Goal: Task Accomplishment & Management: Use online tool/utility

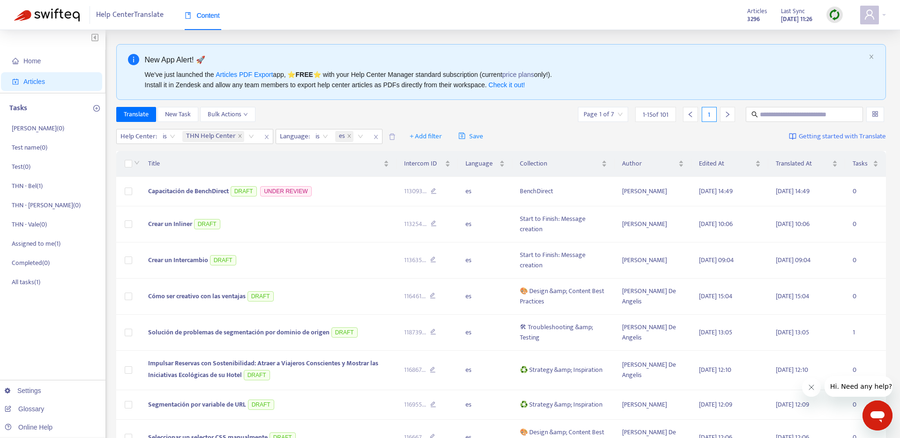
click at [498, 123] on div "Translate New Task Bulk Actions Page 1 of 7 1 - 15 of 101 1" at bounding box center [501, 116] width 770 height 19
click at [38, 53] on span "Home" at bounding box center [53, 61] width 83 height 19
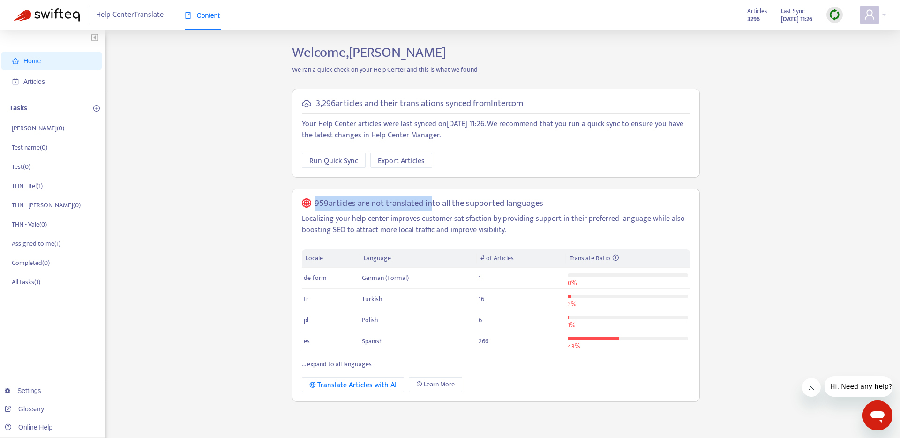
drag, startPoint x: 301, startPoint y: 203, endPoint x: 431, endPoint y: 208, distance: 130.9
click at [431, 208] on div "959 articles are not translated into all the supported languages Localizing you…" at bounding box center [496, 295] width 408 height 214
click at [385, 236] on p "Localizing your help center improves customer satisfaction by providing support…" at bounding box center [496, 224] width 388 height 23
click at [352, 364] on link "... expand to all languages" at bounding box center [337, 364] width 70 height 11
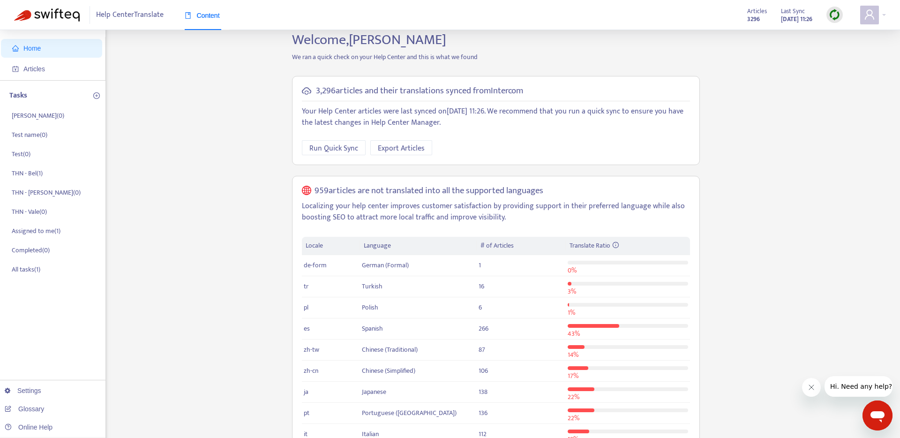
scroll to position [10, 0]
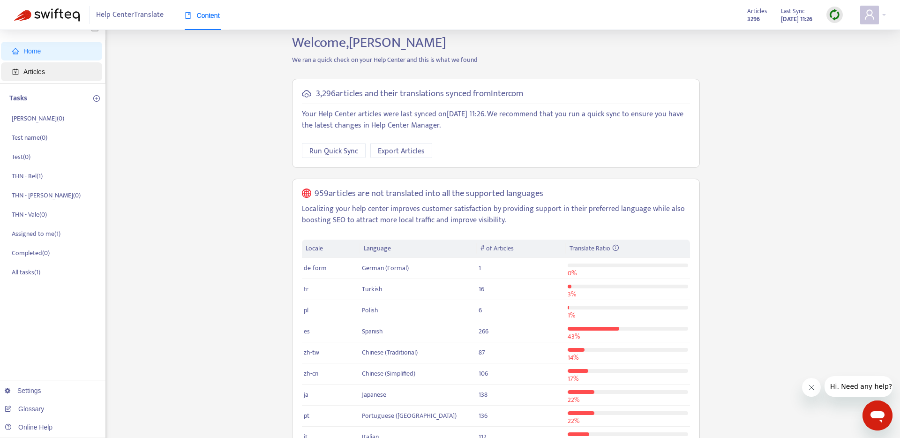
click at [33, 70] on span "Articles" at bounding box center [34, 72] width 22 height 8
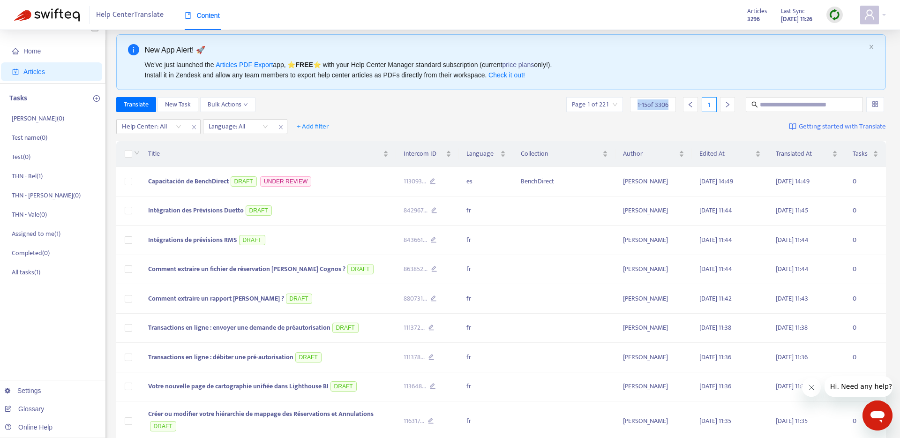
drag, startPoint x: 635, startPoint y: 105, endPoint x: 674, endPoint y: 105, distance: 39.4
click at [674, 105] on div "1 - 15 of 3306" at bounding box center [653, 104] width 46 height 15
click at [651, 109] on span "1 - 15 of 3306" at bounding box center [653, 105] width 31 height 10
click at [652, 109] on span "1 - 15 of 3306" at bounding box center [653, 105] width 31 height 10
click at [650, 127] on div "Help Center: All Language: All + Add filter Getting started with Translate" at bounding box center [501, 127] width 770 height 22
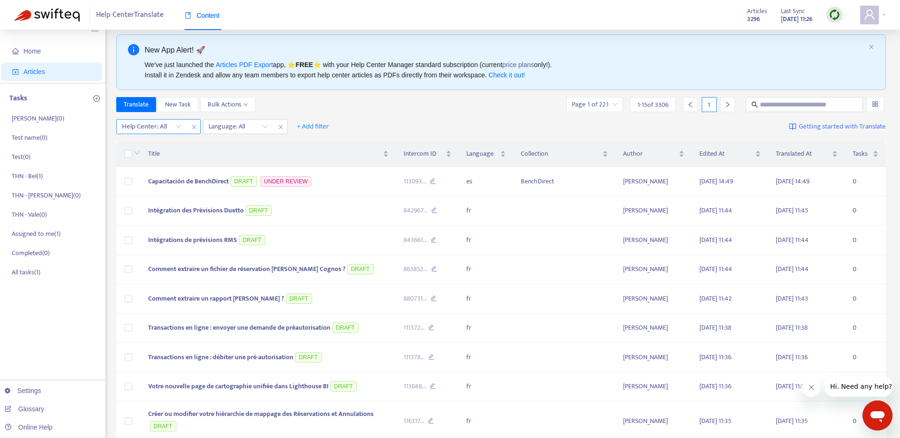
click at [170, 125] on div at bounding box center [147, 126] width 57 height 11
click at [134, 160] on div "THN Help Center" at bounding box center [205, 160] width 163 height 10
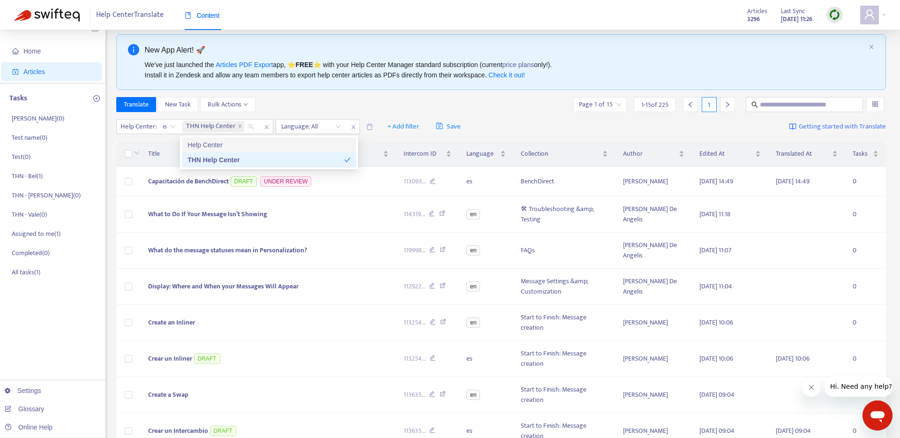
click at [455, 114] on div "Translate New Task Bulk Actions Page 1 of 15 1 - 15 of 225 1" at bounding box center [501, 106] width 770 height 19
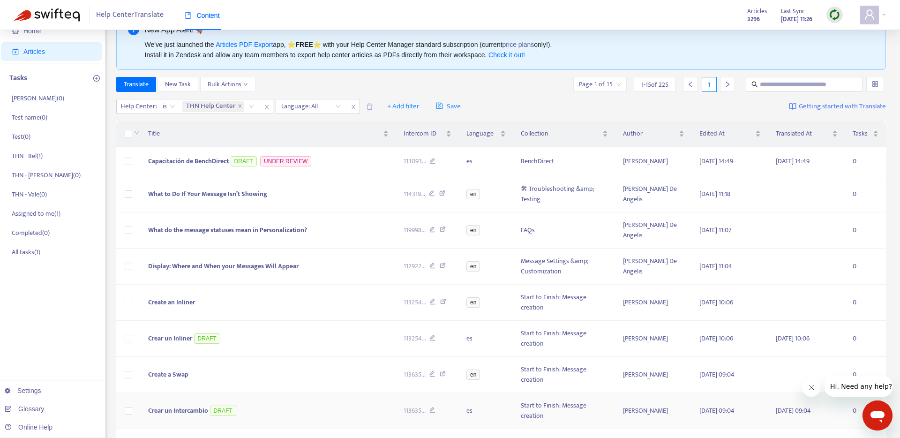
scroll to position [17, 0]
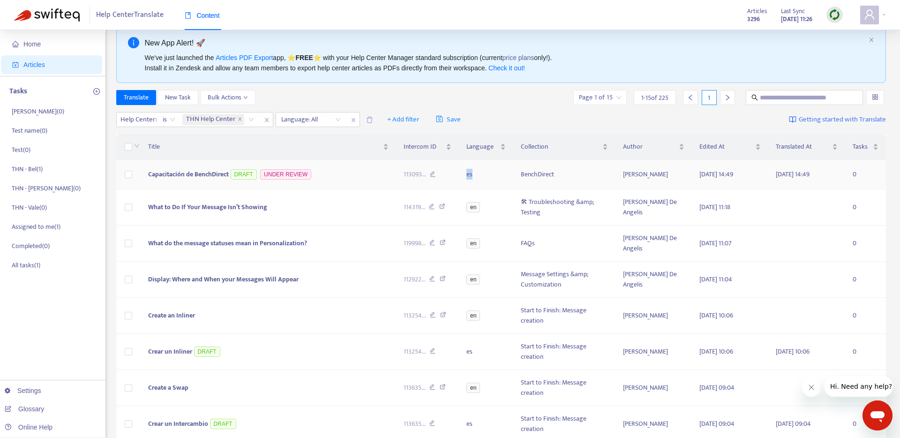
drag, startPoint x: 466, startPoint y: 172, endPoint x: 478, endPoint y: 173, distance: 11.7
click at [478, 173] on td "es" at bounding box center [486, 175] width 54 height 30
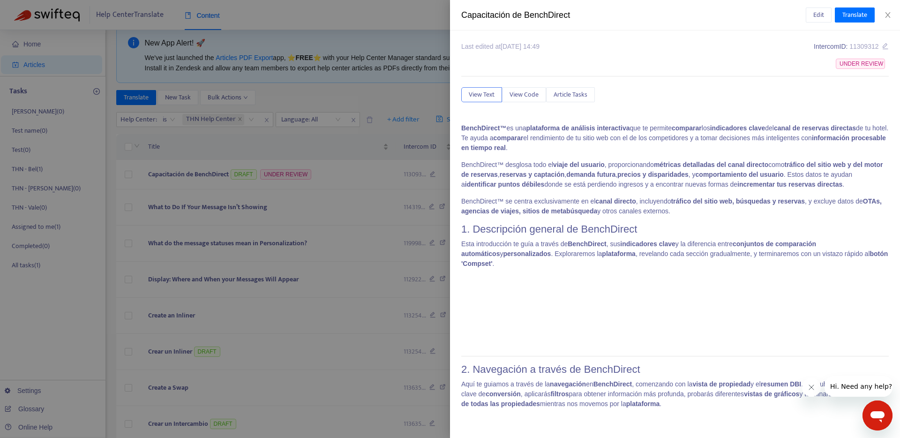
click at [412, 139] on div at bounding box center [450, 219] width 900 height 438
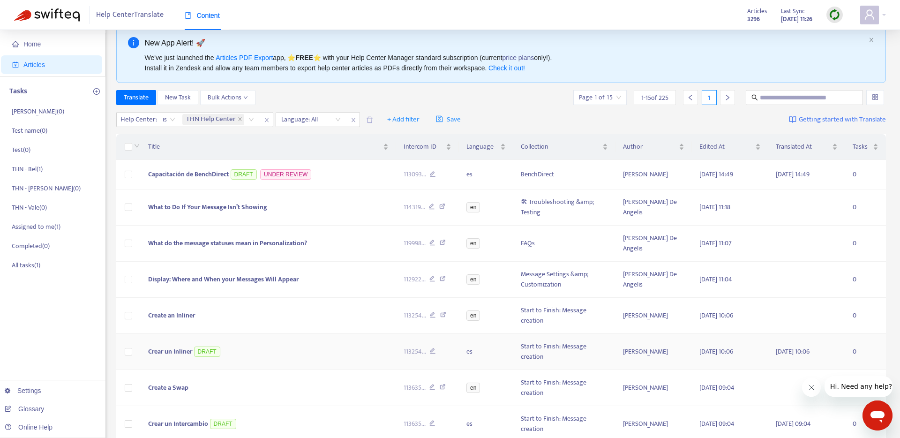
click at [163, 346] on span "Crear un Inliner" at bounding box center [170, 351] width 44 height 11
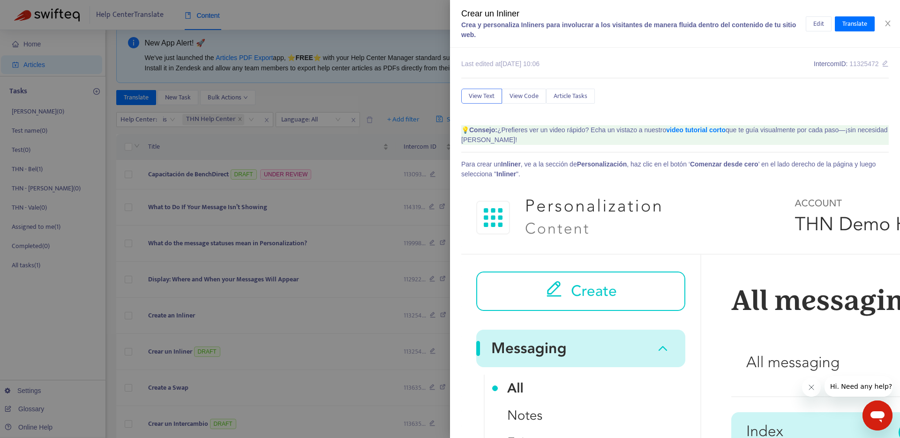
click at [689, 31] on div "Crear un Inliner Crea y personaliza Inliners para involucrar a los visitantes d…" at bounding box center [675, 24] width 450 height 48
click at [689, 28] on span "Edit" at bounding box center [818, 24] width 11 height 10
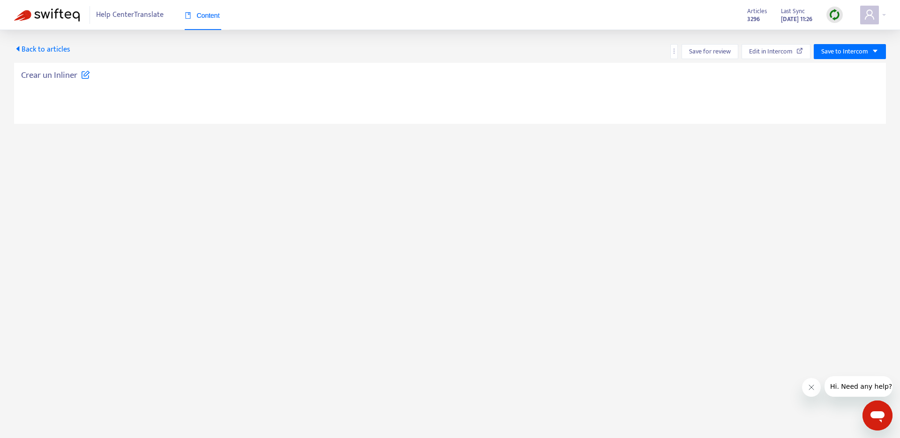
type textarea "**********"
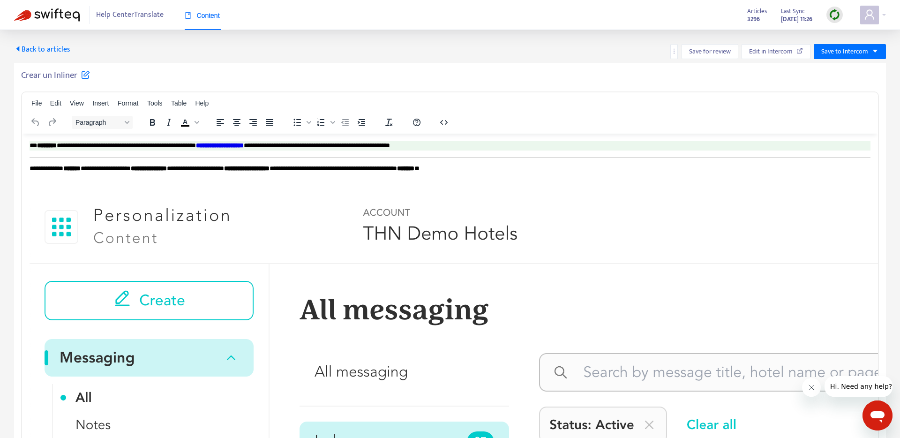
click at [107, 146] on p "**********" at bounding box center [450, 145] width 841 height 9
click at [73, 148] on p "**********" at bounding box center [450, 145] width 841 height 9
click at [54, 146] on b "********" at bounding box center [47, 145] width 20 height 7
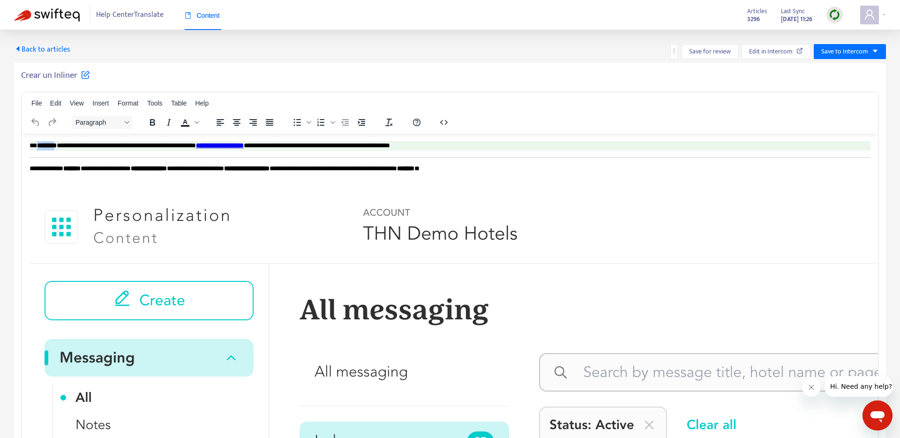
click at [54, 146] on b "********" at bounding box center [47, 145] width 20 height 7
click at [50, 144] on b "********" at bounding box center [47, 145] width 20 height 7
click at [549, 171] on p "**********" at bounding box center [450, 168] width 841 height 9
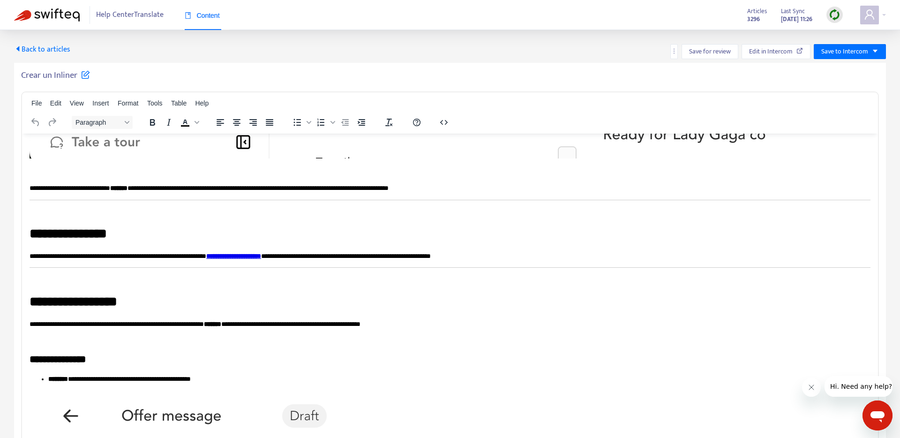
scroll to position [773, 0]
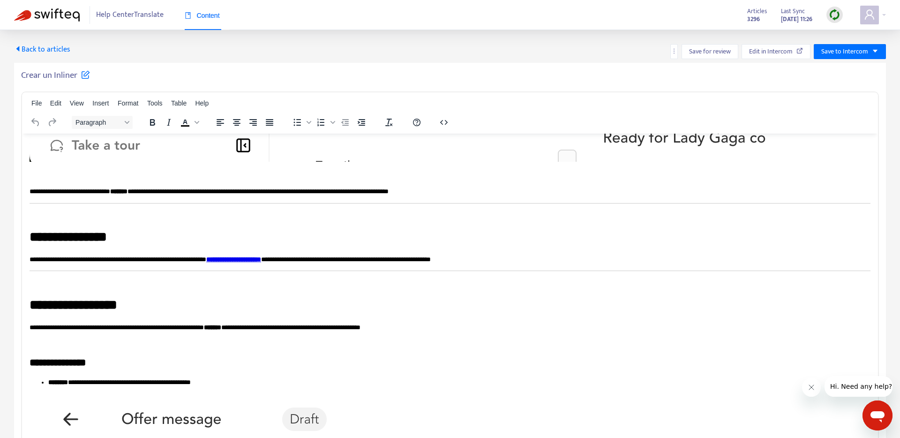
click at [461, 190] on p "**********" at bounding box center [450, 191] width 841 height 9
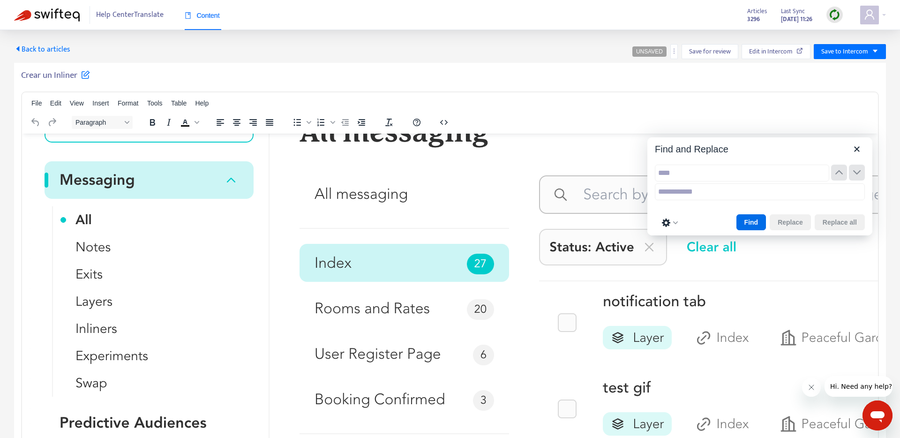
scroll to position [0, 0]
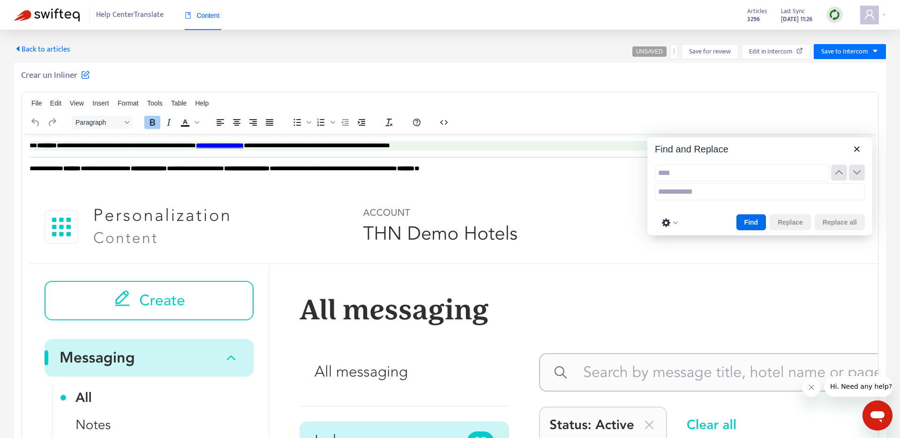
click at [49, 144] on b "********" at bounding box center [47, 145] width 20 height 7
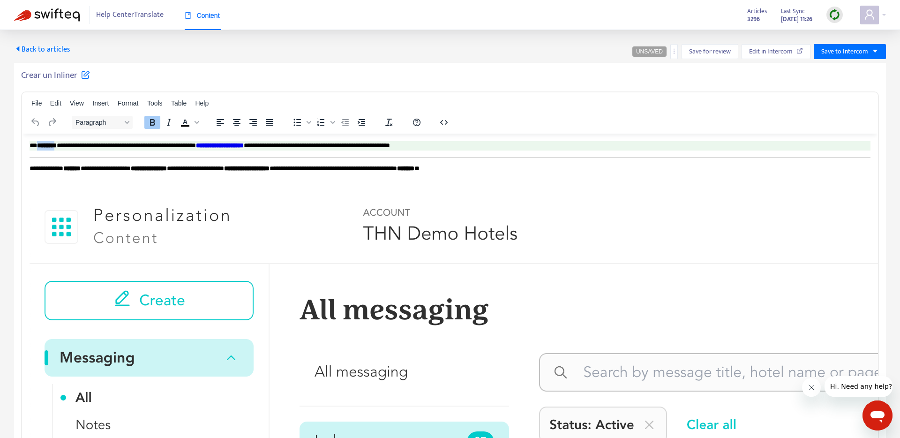
click at [46, 144] on b "********" at bounding box center [47, 145] width 20 height 7
copy b "*******"
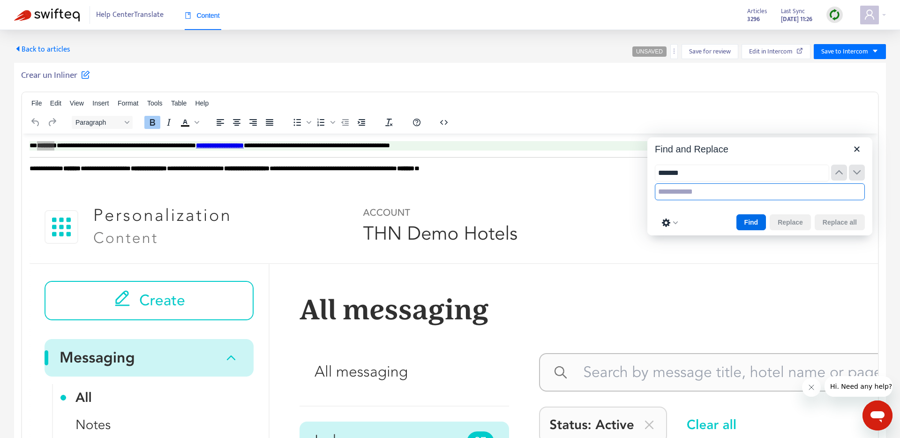
click at [678, 199] on input "text" at bounding box center [760, 191] width 210 height 17
type input "***"
click at [689, 210] on div "Find Replace Replace all" at bounding box center [759, 223] width 225 height 26
click at [689, 220] on button "Find" at bounding box center [752, 222] width 30 height 16
click at [689, 172] on icon "button" at bounding box center [856, 172] width 11 height 11
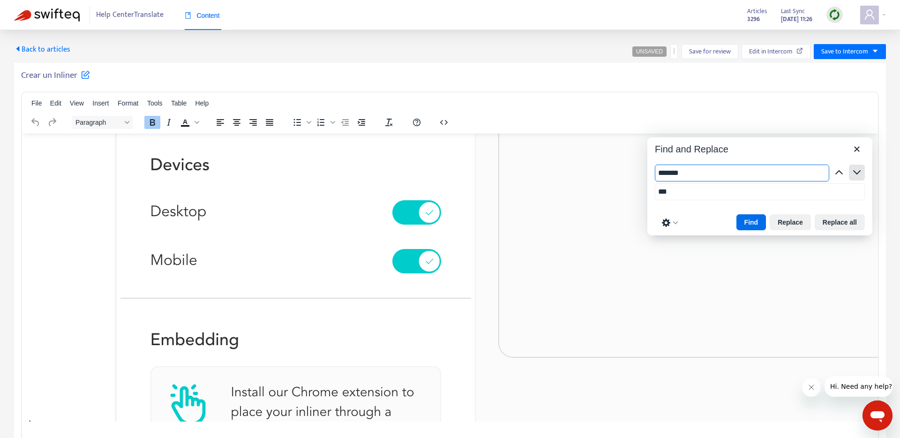
scroll to position [15, 0]
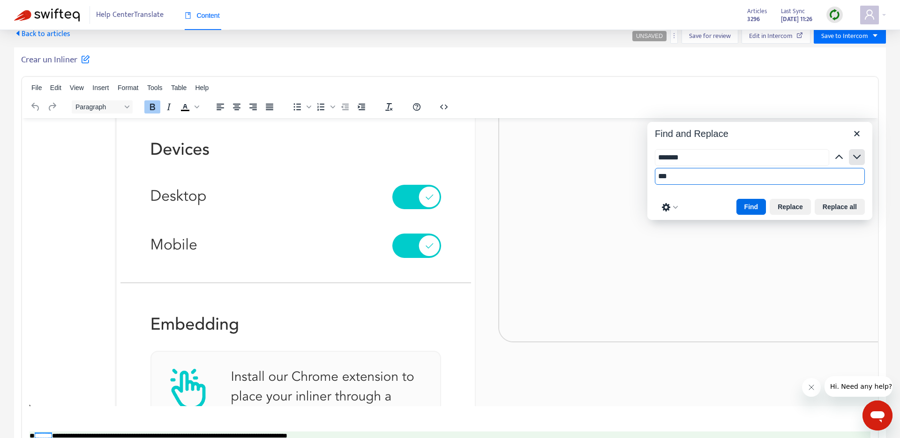
click at [689, 172] on input "***" at bounding box center [760, 176] width 210 height 17
click at [689, 157] on icon "button" at bounding box center [856, 156] width 11 height 11
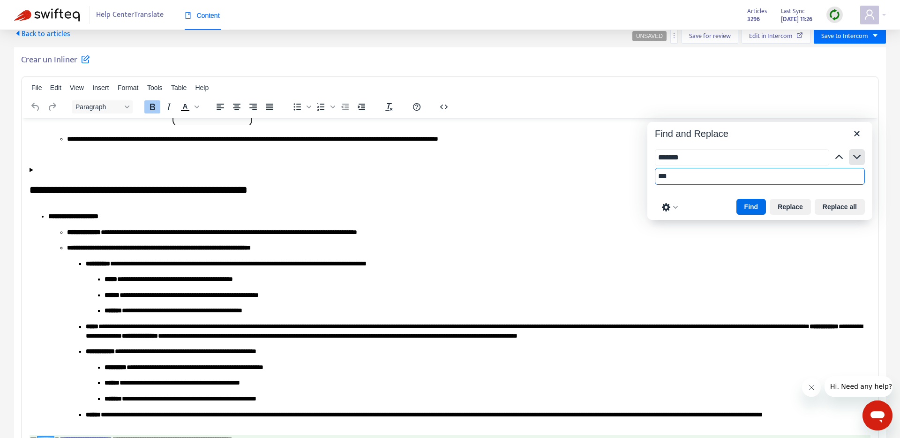
click at [689, 156] on icon "button" at bounding box center [856, 156] width 11 height 11
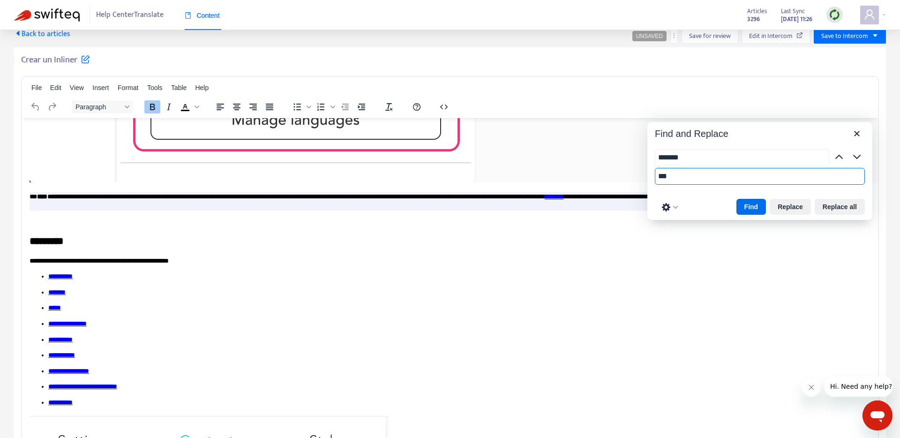
scroll to position [8656, 0]
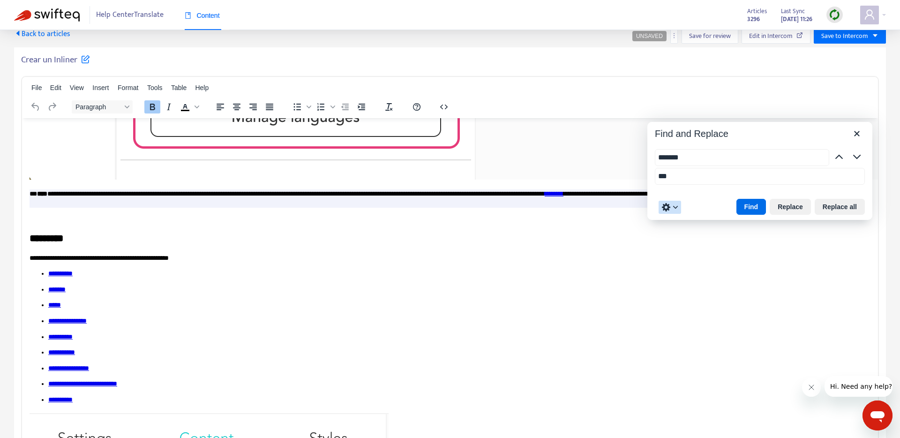
click at [670, 207] on icon "Preferences" at bounding box center [666, 207] width 8 height 8
click at [689, 205] on div "Find Replace Replace all" at bounding box center [759, 207] width 225 height 26
click at [689, 140] on button "Close" at bounding box center [857, 134] width 16 height 16
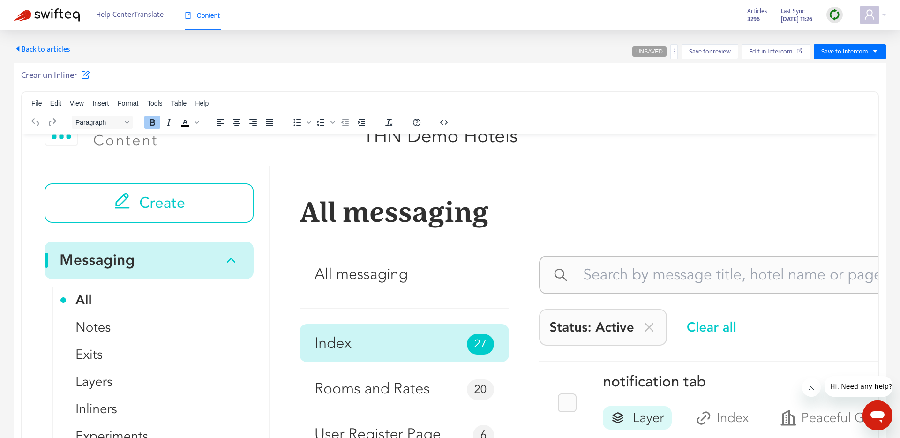
scroll to position [0, 0]
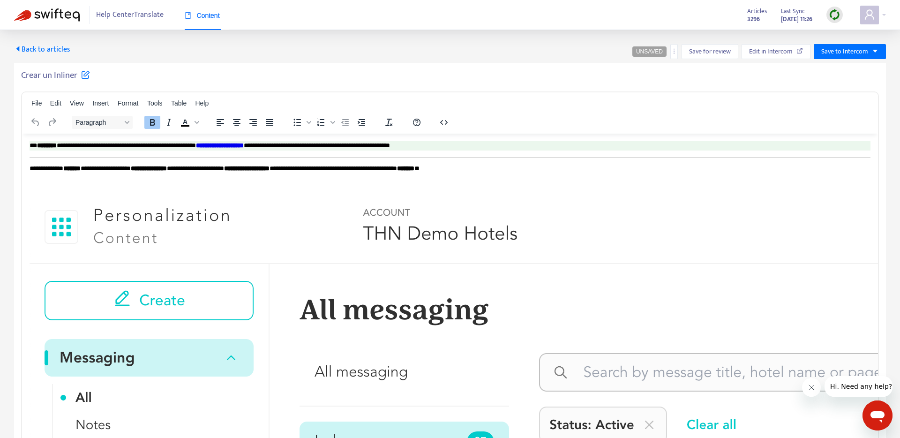
click at [511, 169] on p "**********" at bounding box center [450, 168] width 841 height 9
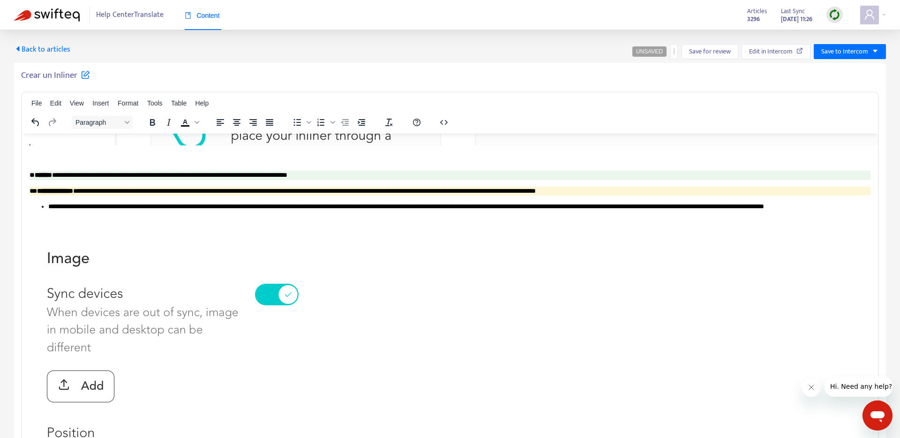
scroll to position [1884, 0]
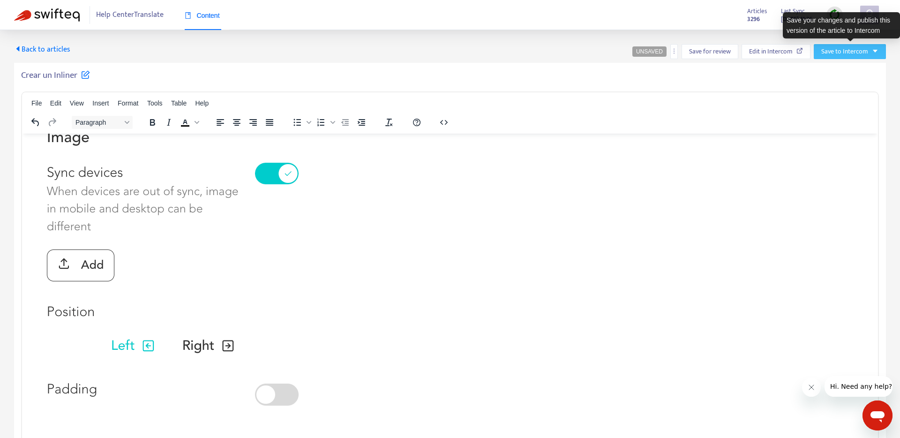
click at [689, 52] on span "Save to Intercom" at bounding box center [844, 51] width 47 height 10
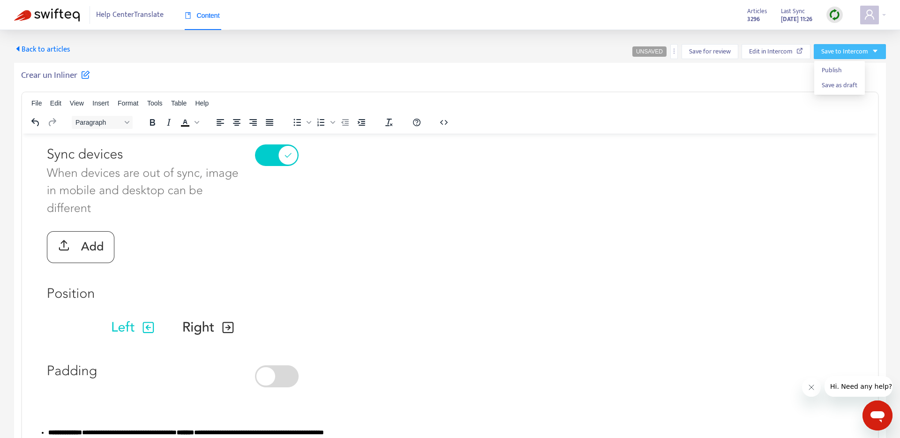
scroll to position [1912, 0]
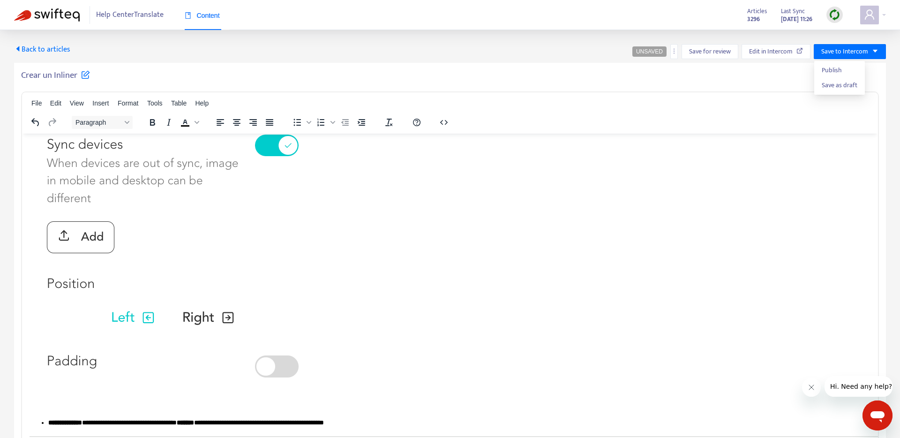
click at [681, 78] on div "Crear un Inliner" at bounding box center [450, 77] width 858 height 15
click at [689, 53] on span "Save to Intercom" at bounding box center [844, 51] width 47 height 10
click at [689, 81] on div "Crear un Inliner" at bounding box center [450, 77] width 858 height 15
click at [24, 49] on span "Back to articles" at bounding box center [42, 49] width 56 height 13
click at [32, 49] on span "Back to articles" at bounding box center [42, 49] width 56 height 13
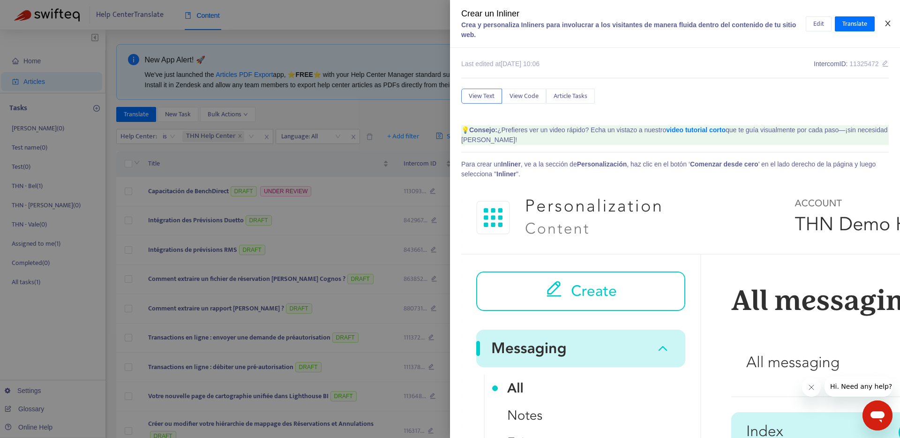
click at [689, 23] on icon "close" at bounding box center [888, 24] width 8 height 8
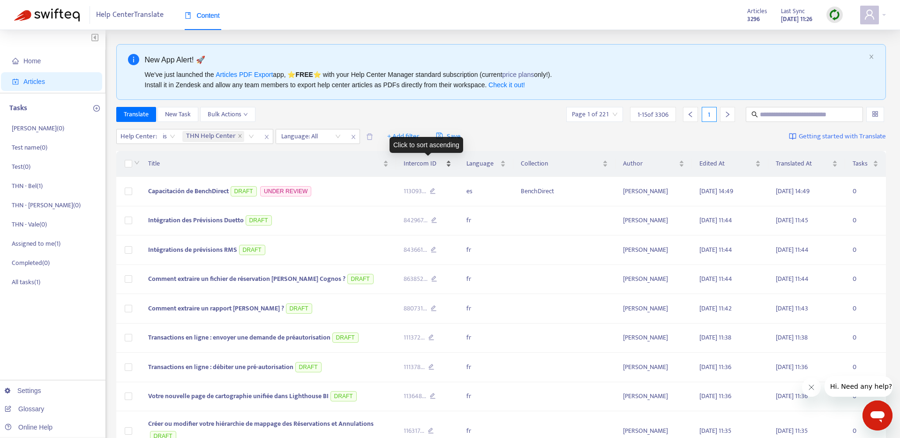
click at [425, 169] on div "Intercom ID" at bounding box center [428, 163] width 48 height 10
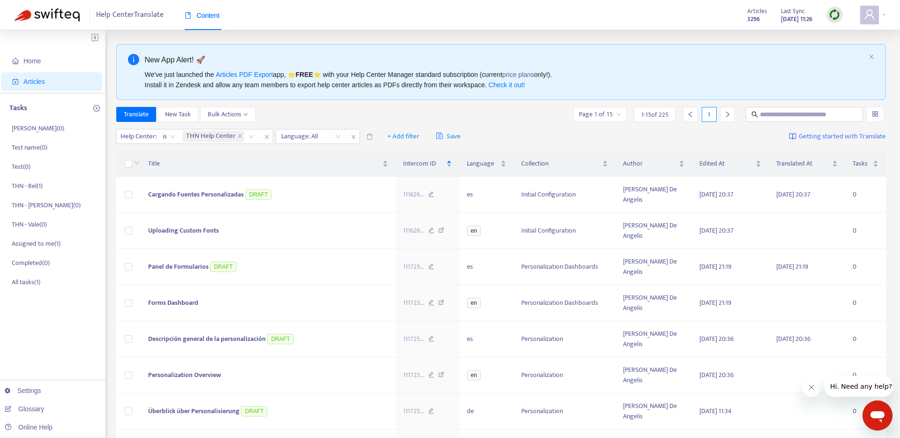
click at [443, 150] on div "Title Intercom ID Language Collection Author Edited At Translated At Tasks Carg…" at bounding box center [501, 421] width 770 height 547
click at [487, 141] on div "Help Center : is THN Help Center Language: All + Add filter Save Getting starte…" at bounding box center [501, 137] width 770 height 22
click at [452, 112] on div "Translate New Task Bulk Actions Page 1 of 15 1 - 15 of 225 1" at bounding box center [501, 114] width 770 height 15
click at [333, 137] on div at bounding box center [306, 136] width 57 height 11
click at [515, 123] on div "Translate New Task Bulk Actions Page 1 of 15 1 - 15 of 225 1" at bounding box center [501, 116] width 770 height 19
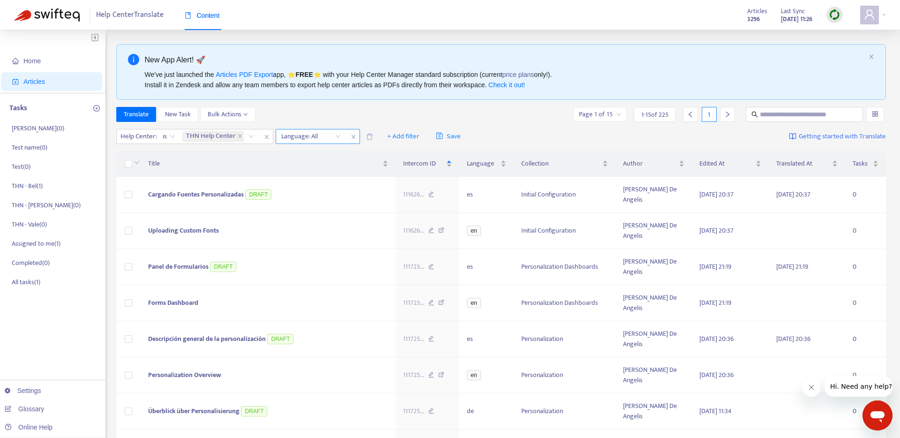
click at [299, 142] on div "Language: All" at bounding box center [311, 136] width 70 height 14
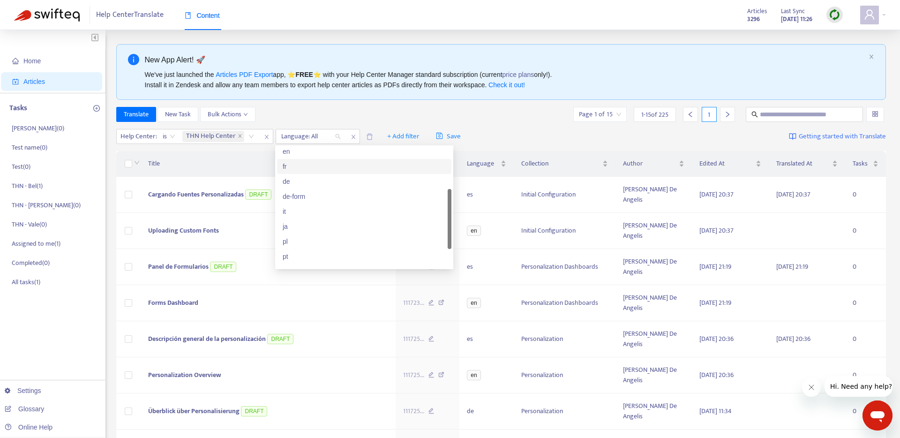
scroll to position [75, 0]
click at [291, 250] on div "es" at bounding box center [364, 245] width 163 height 10
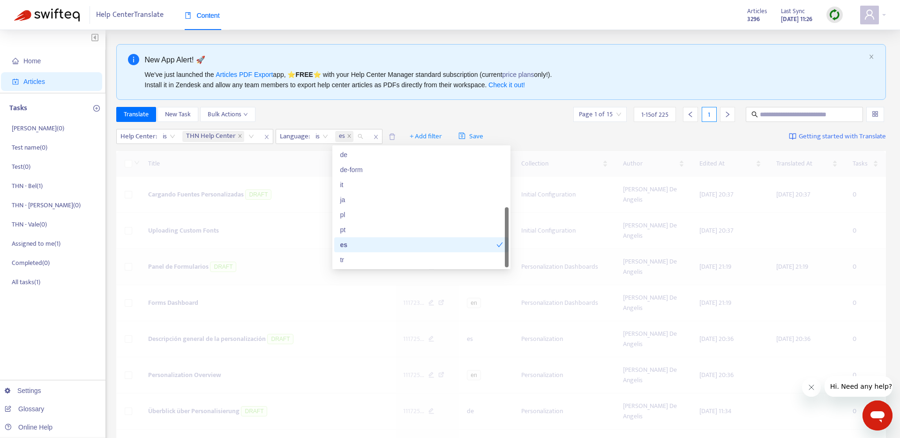
click at [291, 249] on div at bounding box center [501, 245] width 770 height 188
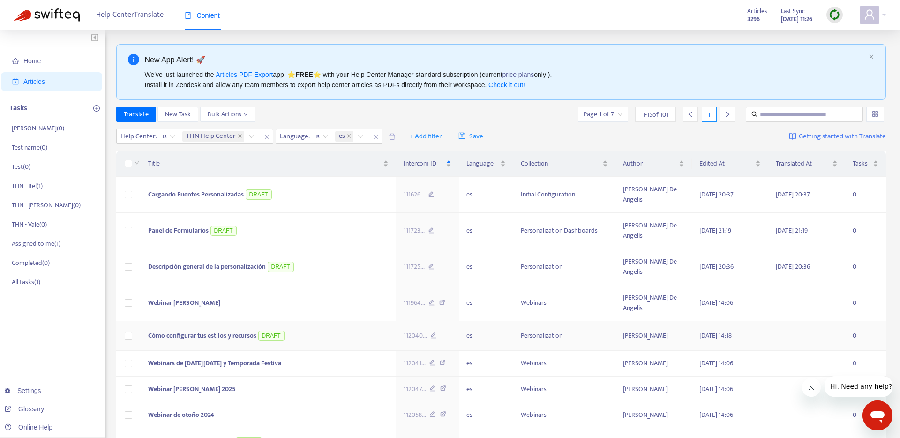
scroll to position [1, 0]
click at [541, 132] on div "Help Center : is THN Help Center Language : is es + Add filter Save Getting sta…" at bounding box center [501, 135] width 770 height 22
click at [689, 13] on icon "user" at bounding box center [869, 14] width 11 height 11
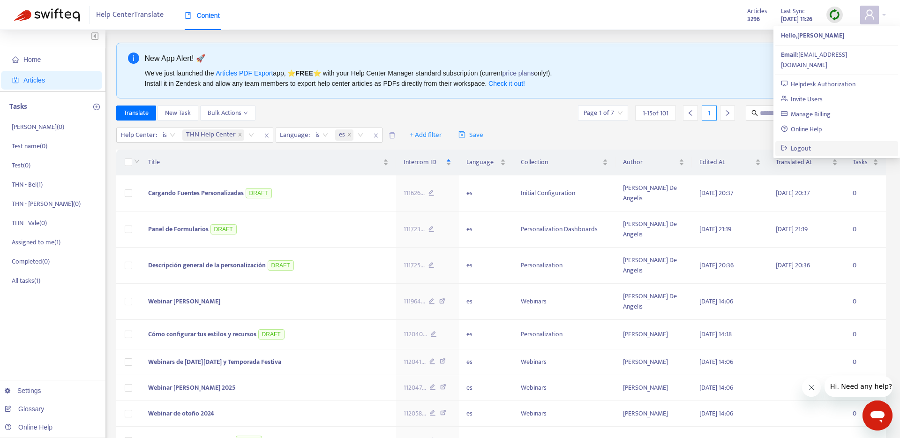
click at [689, 143] on link "Logout" at bounding box center [796, 148] width 30 height 11
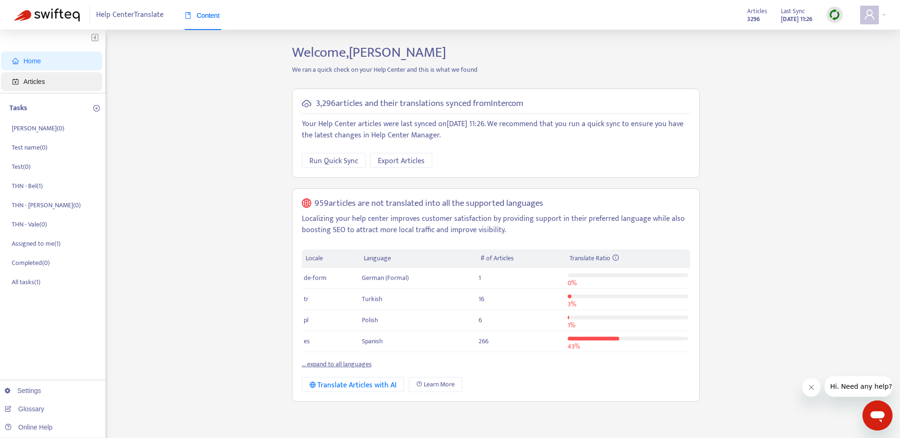
click at [33, 79] on span "Articles" at bounding box center [34, 82] width 22 height 8
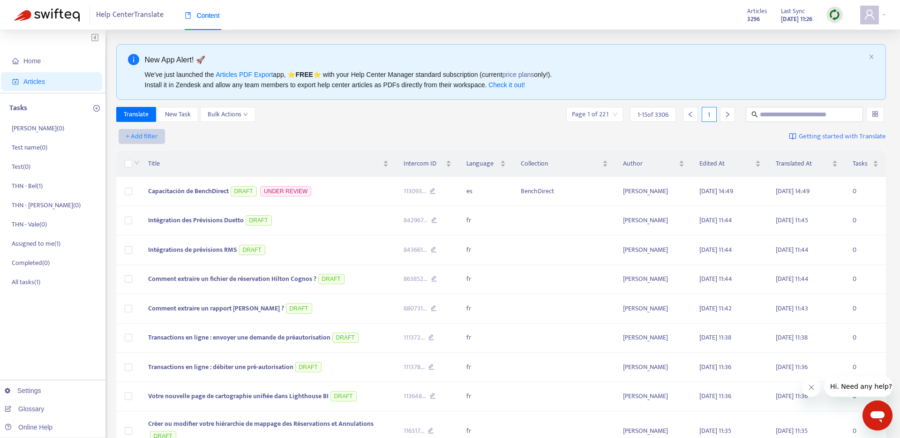
click at [153, 138] on span "+ Add filter" at bounding box center [142, 136] width 32 height 11
click at [166, 183] on span "Help Center" at bounding box center [155, 185] width 59 height 10
click at [161, 129] on div "Help Center: All" at bounding box center [152, 136] width 70 height 14
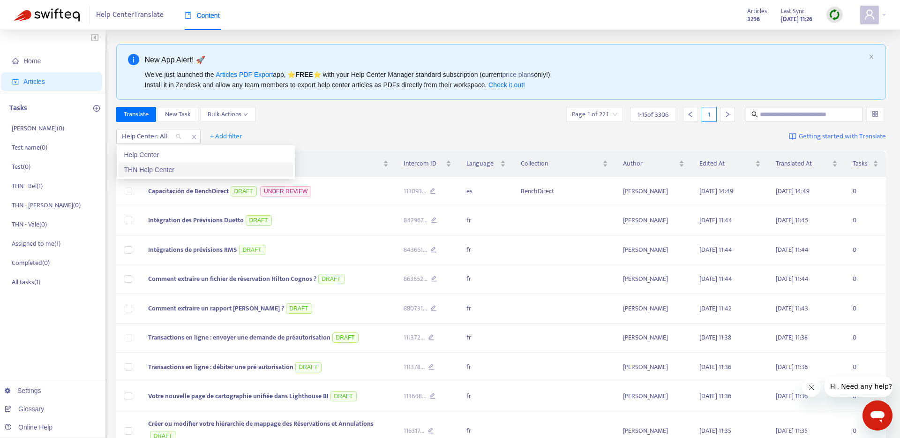
click at [159, 167] on div "THN Help Center" at bounding box center [205, 170] width 163 height 10
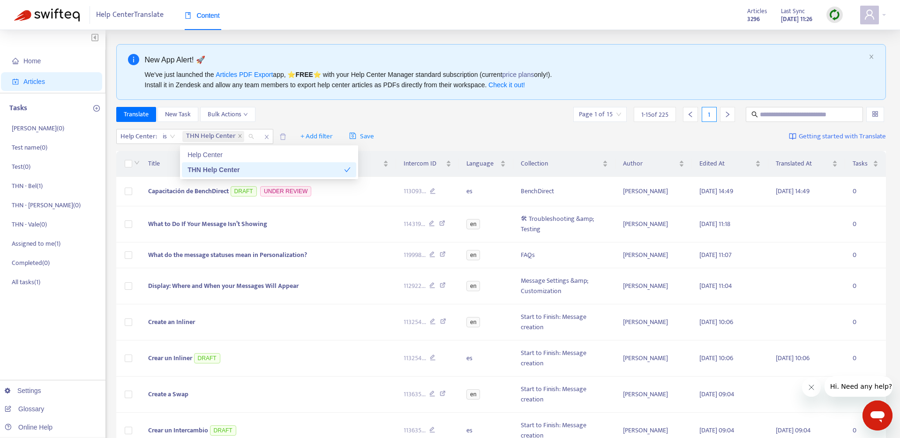
click at [431, 142] on div "Help Center : is THN Help Center + Add filter Save Getting started with Transla…" at bounding box center [501, 137] width 770 height 22
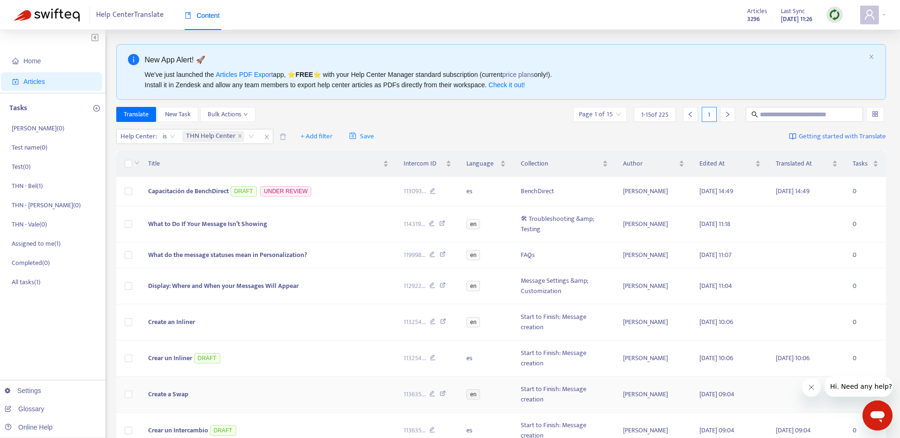
scroll to position [12, 0]
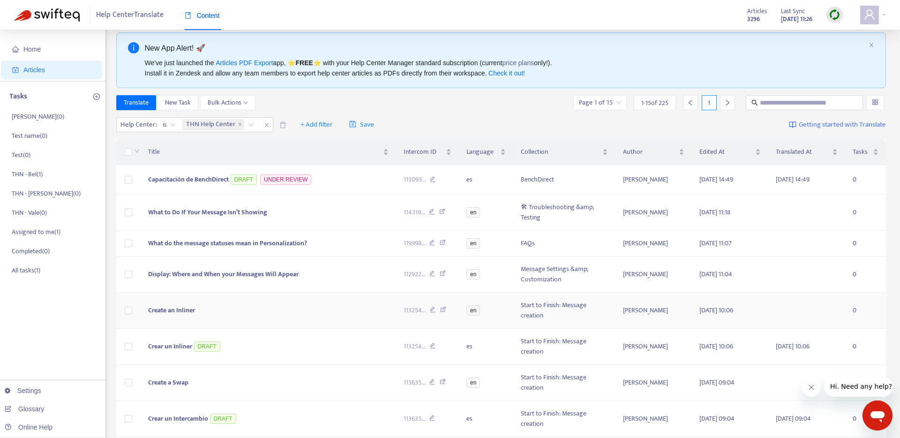
click at [168, 309] on span "Create an Inliner" at bounding box center [171, 310] width 47 height 11
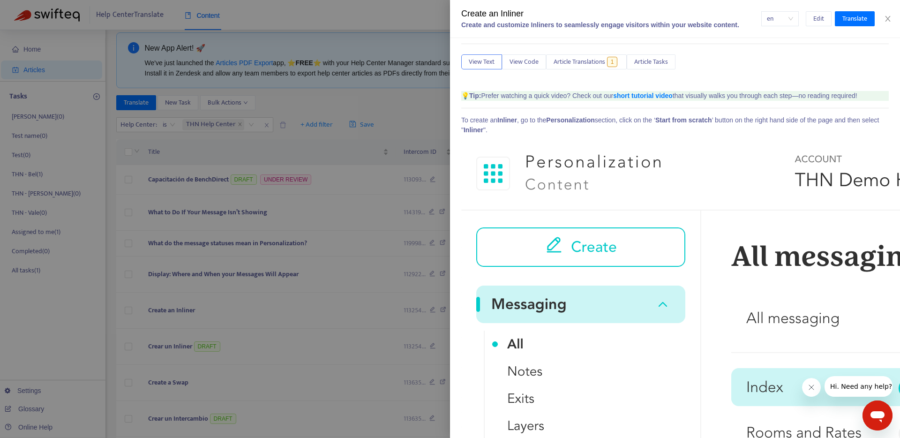
scroll to position [42, 0]
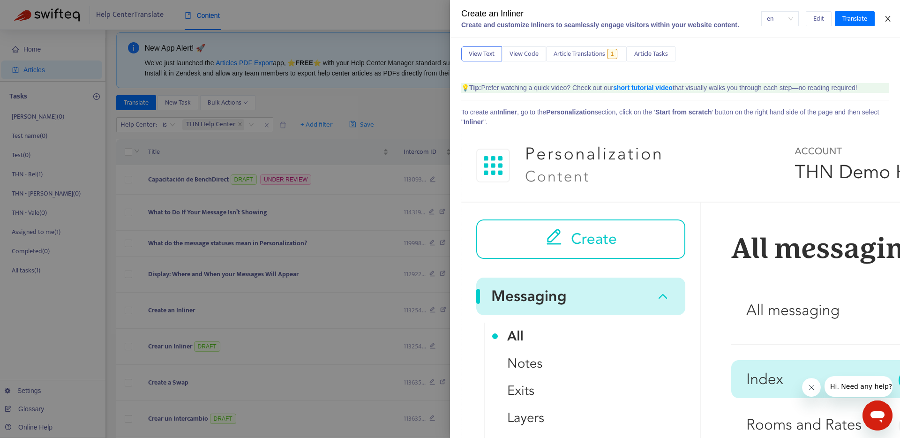
click at [889, 20] on icon "close" at bounding box center [888, 19] width 8 height 8
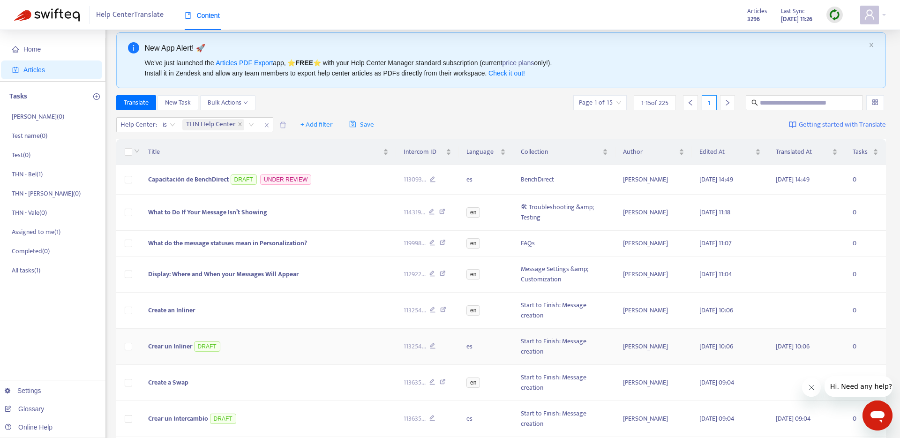
click at [159, 344] on span "Crear un Inliner" at bounding box center [170, 346] width 44 height 11
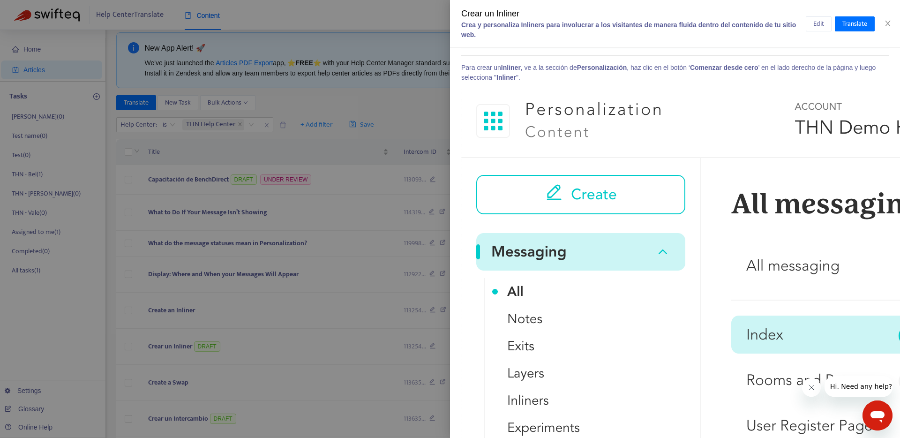
scroll to position [103, 0]
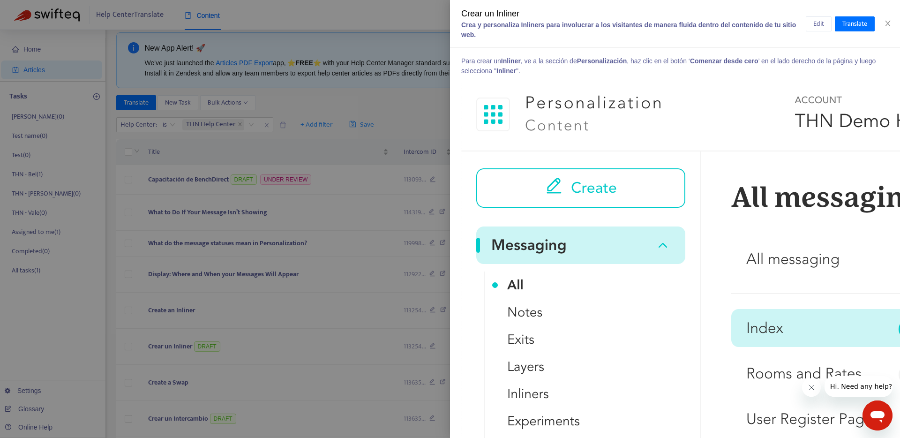
click at [895, 23] on div "Crear un Inliner Crea y personaliza Inliners para involucrar a los visitantes d…" at bounding box center [675, 24] width 450 height 48
click at [889, 23] on icon "close" at bounding box center [888, 24] width 8 height 8
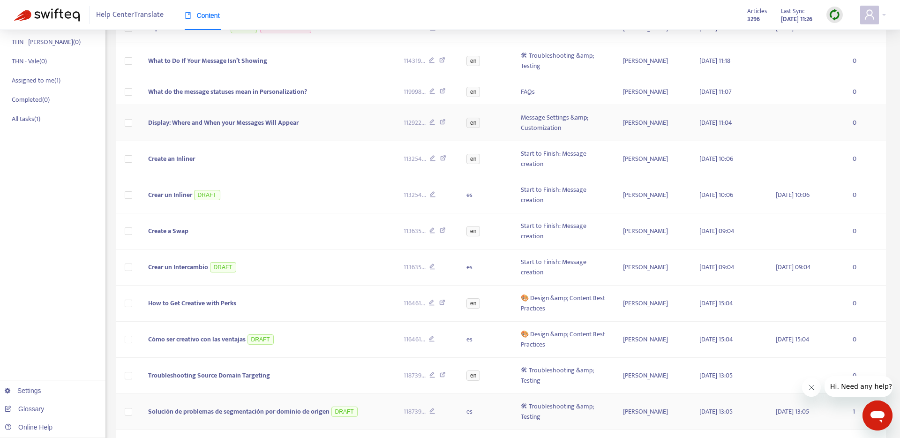
scroll to position [0, 0]
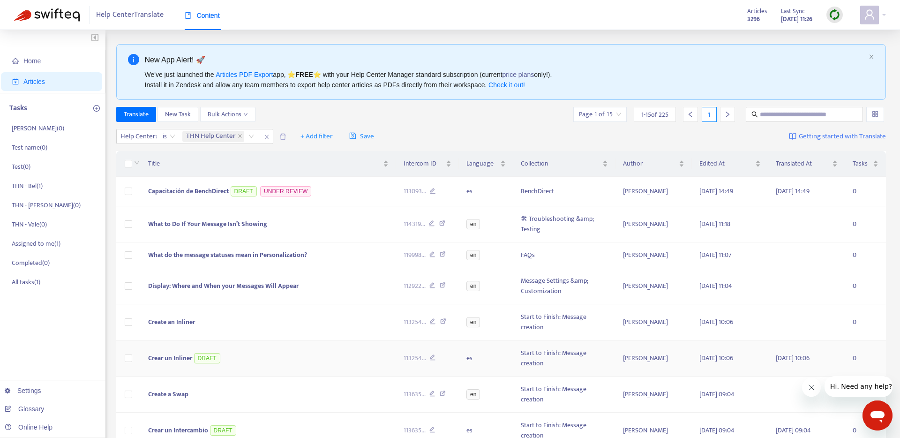
click at [179, 359] on span "Crear un Inliner" at bounding box center [170, 358] width 44 height 11
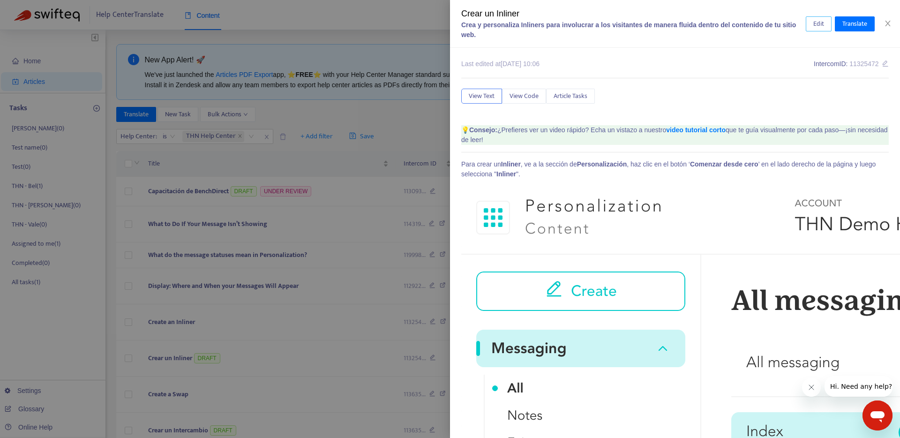
click at [817, 20] on span "Edit" at bounding box center [818, 24] width 11 height 10
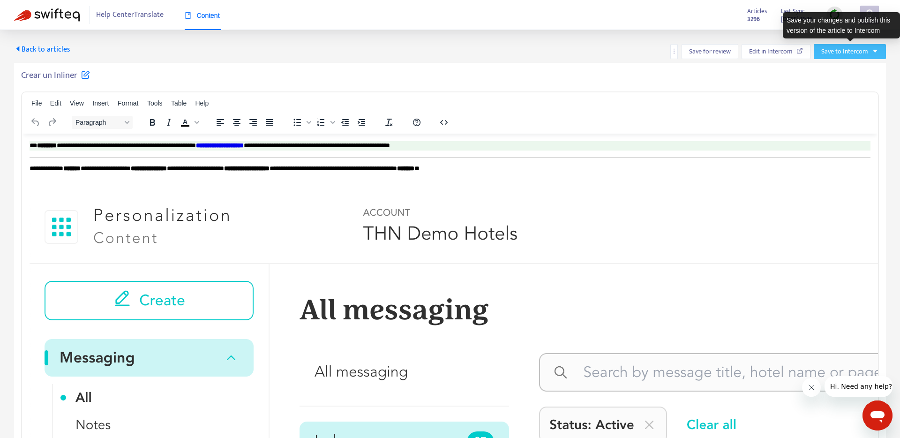
click at [861, 51] on span "Save to Intercom" at bounding box center [844, 51] width 47 height 10
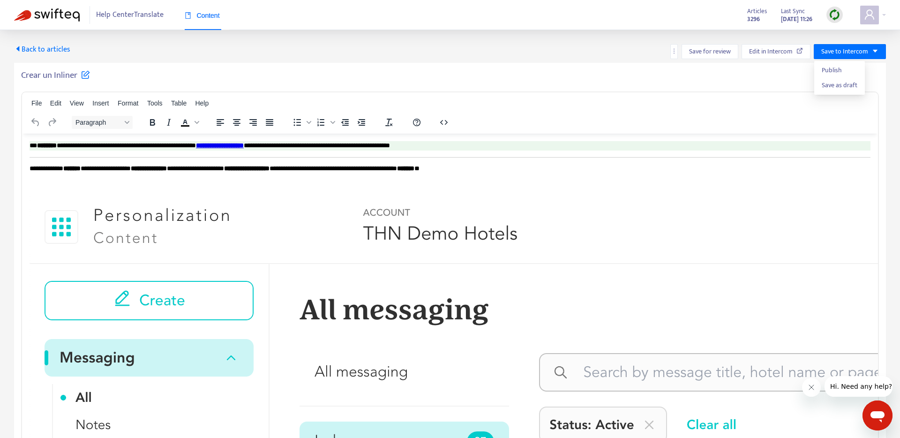
click at [22, 49] on span "Back to articles" at bounding box center [42, 49] width 56 height 13
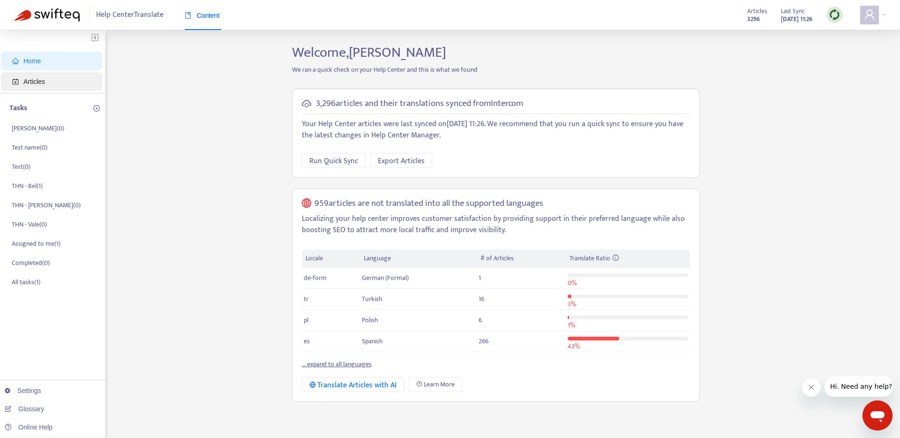
click at [32, 82] on span "Articles" at bounding box center [34, 82] width 22 height 8
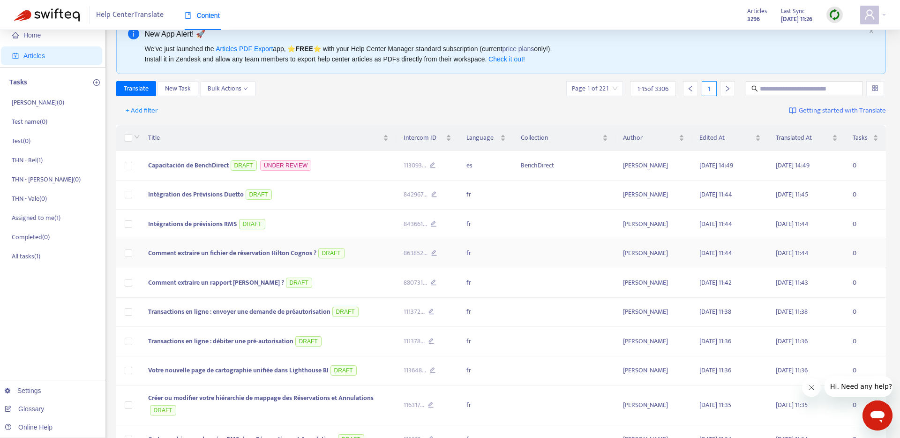
scroll to position [27, 0]
